Goal: Task Accomplishment & Management: Manage account settings

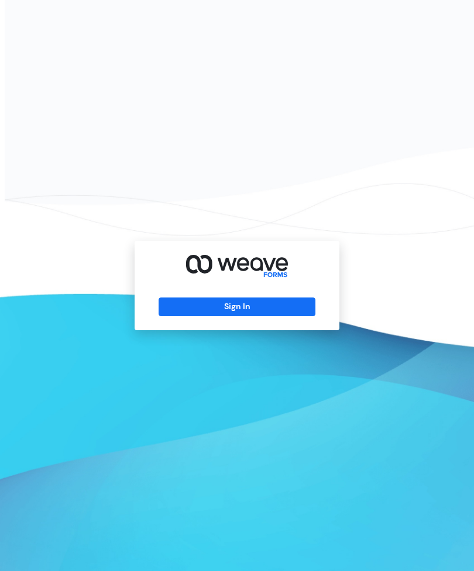
click at [295, 316] on button "Sign In" at bounding box center [236, 307] width 156 height 19
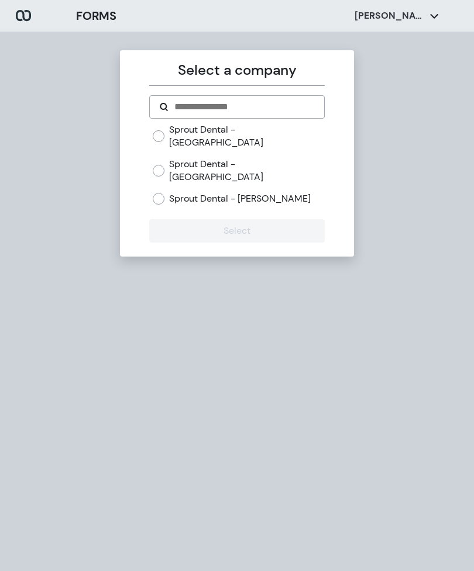
click at [189, 192] on label "Sprout Dental - Hamlin" at bounding box center [240, 198] width 142 height 13
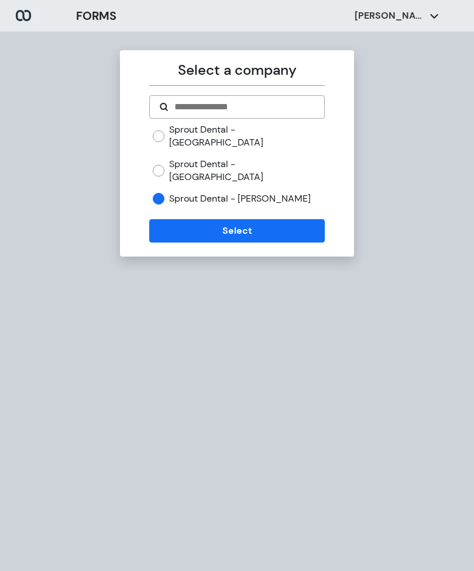
click at [220, 219] on button "Select" at bounding box center [236, 230] width 175 height 23
